Goal: Find specific page/section: Locate a particular part of the current website

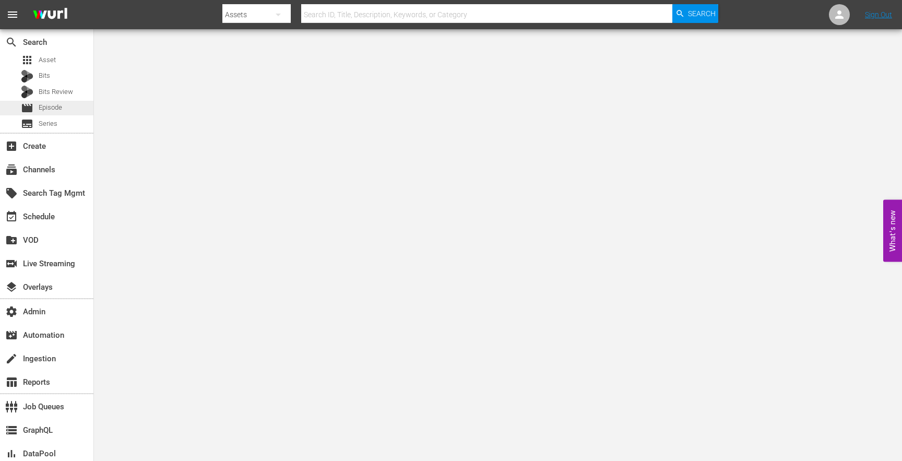
click at [53, 109] on span "Episode" at bounding box center [50, 107] width 23 height 10
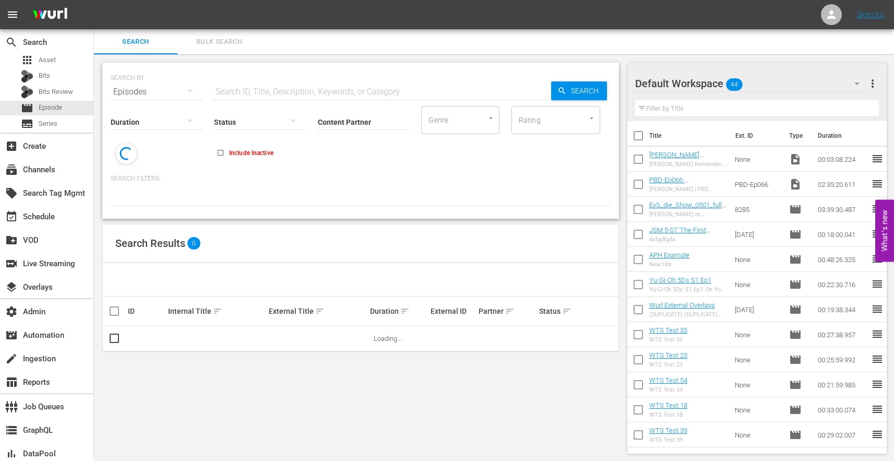
click at [277, 91] on input "text" at bounding box center [382, 91] width 338 height 25
paste input "20113200"
type input "20113200"
click at [581, 93] on span "Search" at bounding box center [587, 90] width 40 height 19
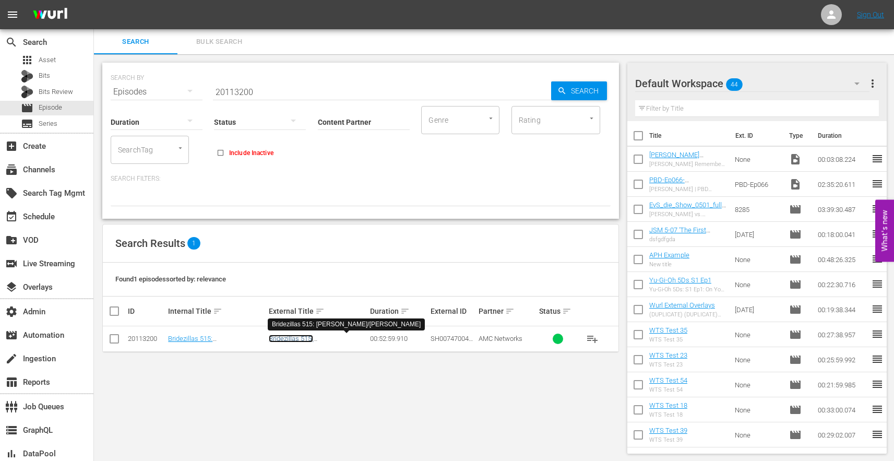
click at [304, 338] on link "Bridezillas 515: [PERSON_NAME]/[PERSON_NAME]" at bounding box center [318, 346] width 98 height 23
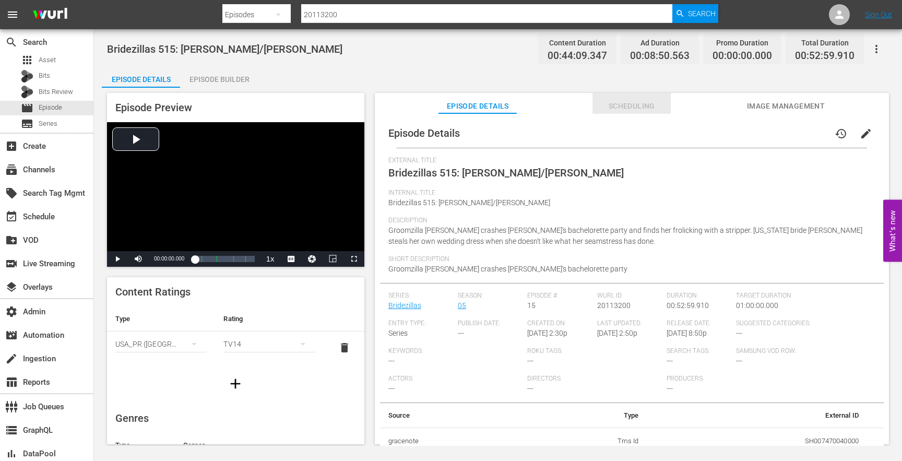
click at [631, 106] on span "Scheduling" at bounding box center [631, 106] width 78 height 13
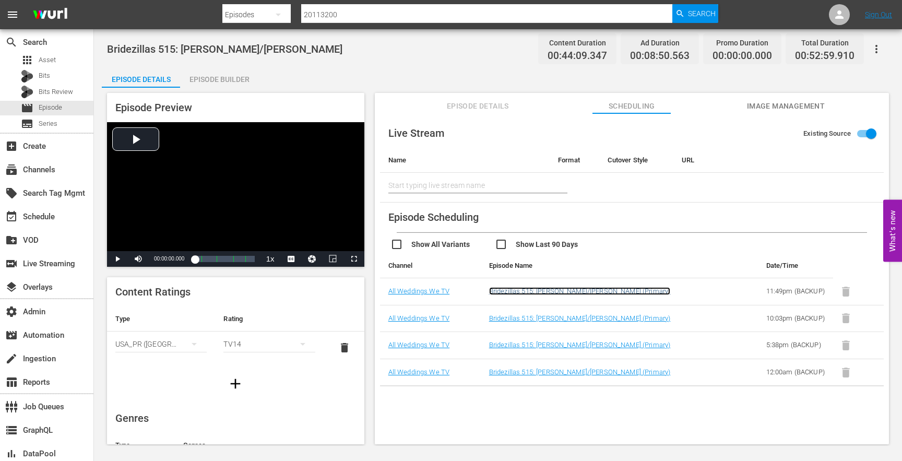
click at [554, 295] on link "Bridezillas 515: [PERSON_NAME]/[PERSON_NAME] (Primary)" at bounding box center [580, 291] width 182 height 8
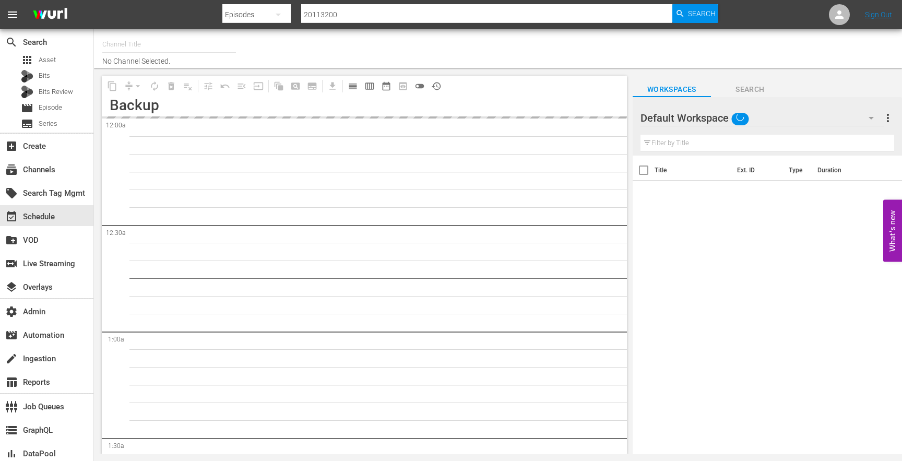
type input "All Weddings by WE tv (695)"
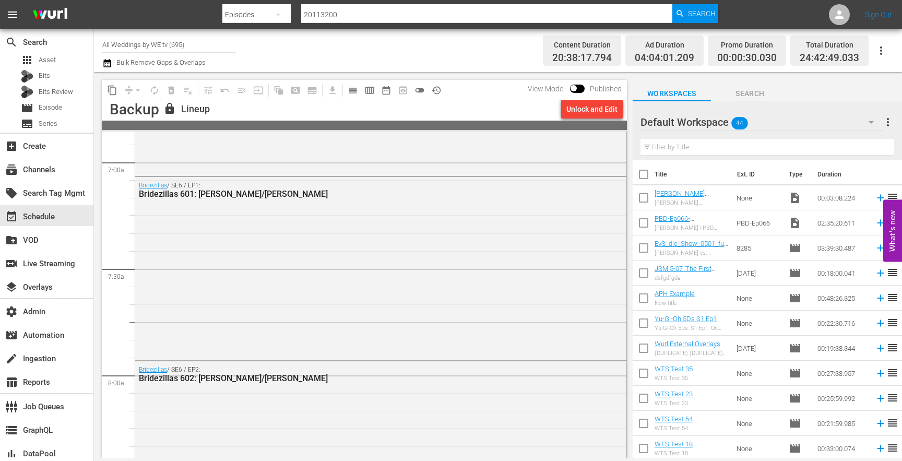
scroll to position [1514, 0]
